Goal: Task Accomplishment & Management: Use online tool/utility

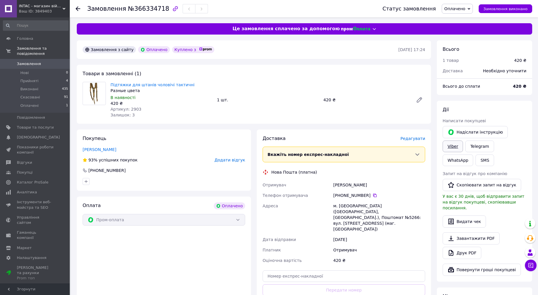
click at [463, 141] on link "Viber" at bounding box center [452, 147] width 20 height 12
drag, startPoint x: 341, startPoint y: 196, endPoint x: 366, endPoint y: 198, distance: 25.9
click at [366, 198] on div "[PHONE_NUMBER]" at bounding box center [379, 196] width 92 height 6
copy div "0 96 268 65 04"
click at [334, 185] on div "[PERSON_NAME]" at bounding box center [379, 185] width 94 height 10
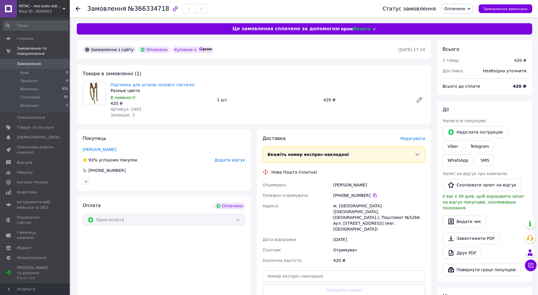
click at [333, 185] on div "[PERSON_NAME]" at bounding box center [379, 185] width 94 height 10
drag, startPoint x: 333, startPoint y: 184, endPoint x: 354, endPoint y: 185, distance: 20.6
click at [354, 185] on div "[PERSON_NAME]" at bounding box center [379, 185] width 94 height 10
copy div "[PERSON_NAME]"
drag, startPoint x: 355, startPoint y: 186, endPoint x: 373, endPoint y: 186, distance: 17.4
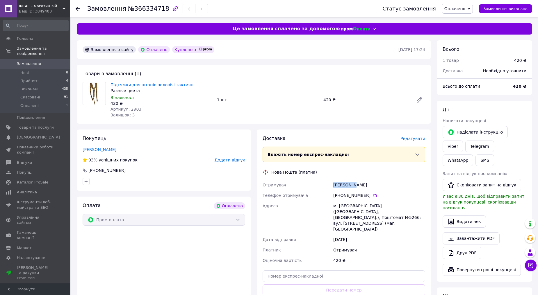
click at [371, 186] on div "[PERSON_NAME]" at bounding box center [379, 185] width 94 height 10
copy div "[PERSON_NAME]"
drag, startPoint x: 332, startPoint y: 204, endPoint x: 358, endPoint y: 207, distance: 25.8
click at [358, 207] on div "м. [GEOGRAPHIC_DATA] ([GEOGRAPHIC_DATA], [GEOGRAPHIC_DATA].), Поштомат №5266: в…" at bounding box center [379, 218] width 94 height 34
copy div "м. [GEOGRAPHIC_DATA]"
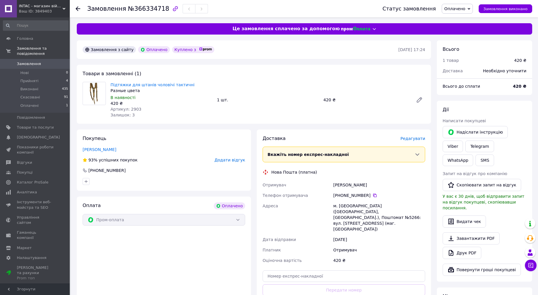
click at [340, 211] on div "м. [GEOGRAPHIC_DATA] ([GEOGRAPHIC_DATA], [GEOGRAPHIC_DATA].), Поштомат №5266: в…" at bounding box center [379, 218] width 94 height 34
drag, startPoint x: 339, startPoint y: 211, endPoint x: 373, endPoint y: 214, distance: 34.1
click at [373, 214] on div "м. [GEOGRAPHIC_DATA] ([GEOGRAPHIC_DATA], [GEOGRAPHIC_DATA].), Поштомат №5266: в…" at bounding box center [379, 218] width 94 height 34
click at [365, 235] on div "[DATE]" at bounding box center [379, 240] width 94 height 10
drag, startPoint x: 358, startPoint y: 210, endPoint x: 373, endPoint y: 214, distance: 15.4
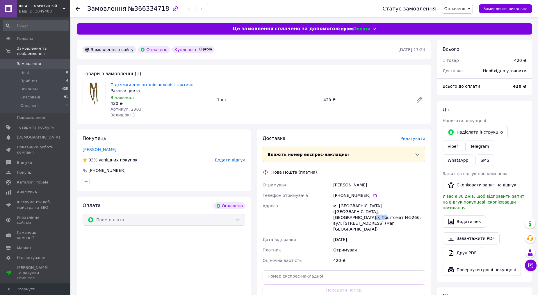
click at [373, 214] on div "м. [GEOGRAPHIC_DATA] ([GEOGRAPHIC_DATA], [GEOGRAPHIC_DATA].), Поштомат №5266: в…" at bounding box center [379, 218] width 94 height 34
copy div "№5266"
click at [338, 271] on input "text" at bounding box center [343, 277] width 162 height 12
paste input "20451269199154"
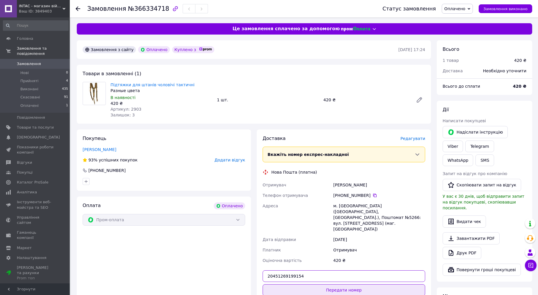
type input "20451269199154"
click at [338, 285] on button "Передати номер" at bounding box center [343, 291] width 162 height 12
